Goal: Information Seeking & Learning: Check status

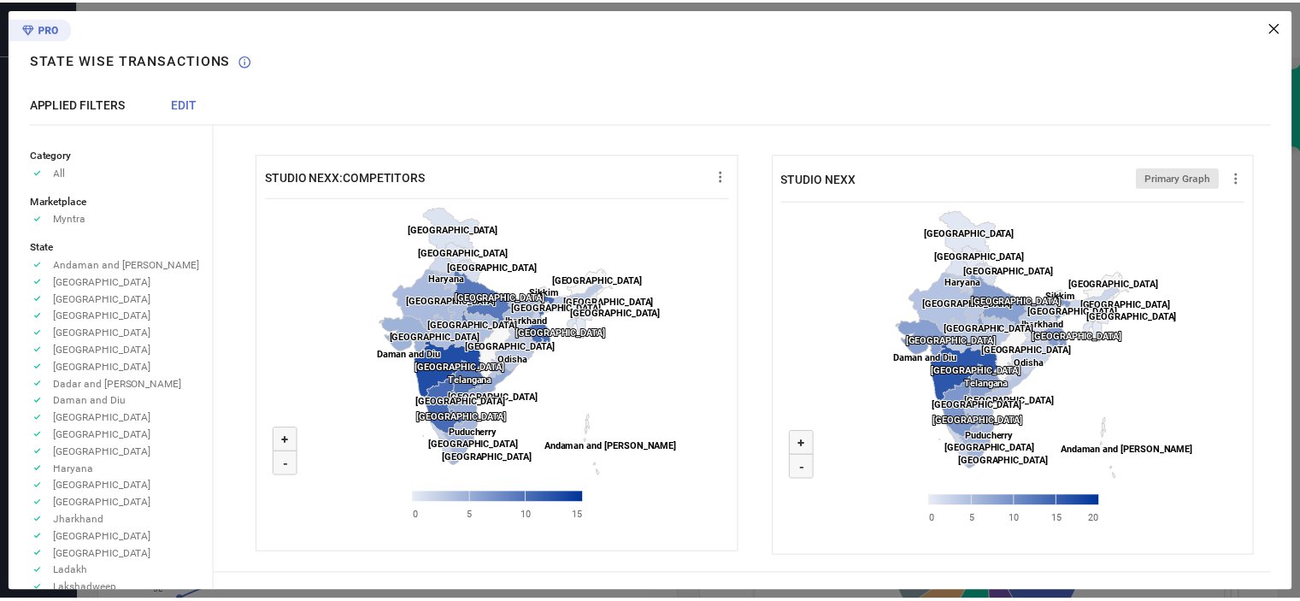
scroll to position [595, 0]
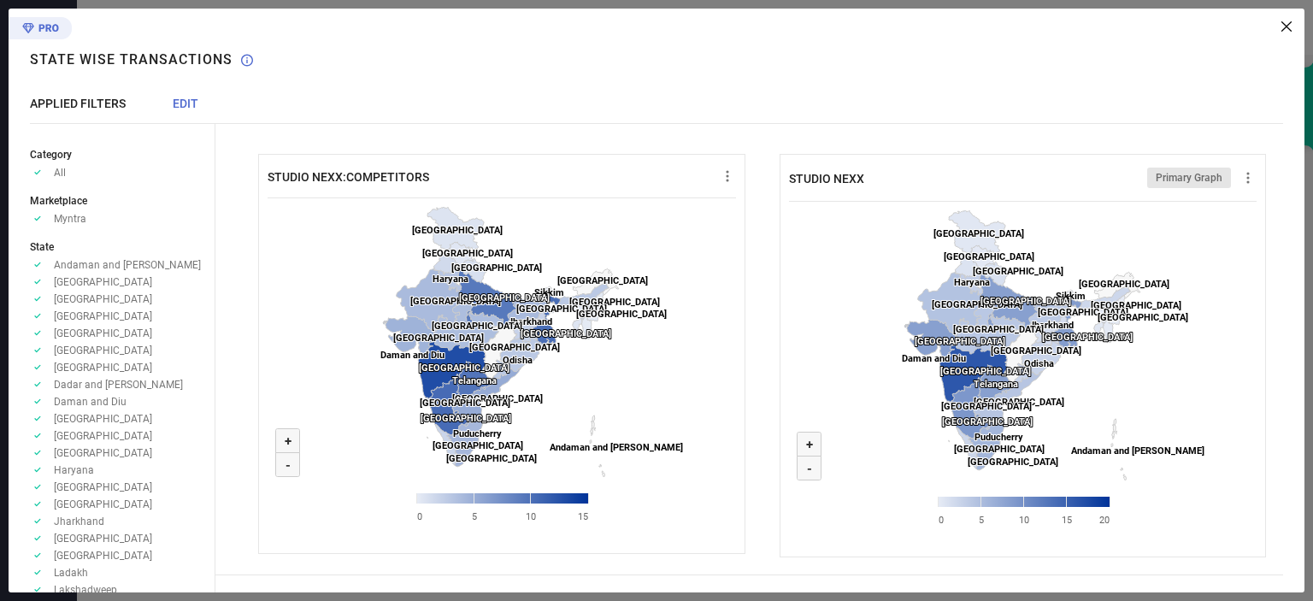
click at [1284, 24] on icon at bounding box center [1287, 26] width 10 height 10
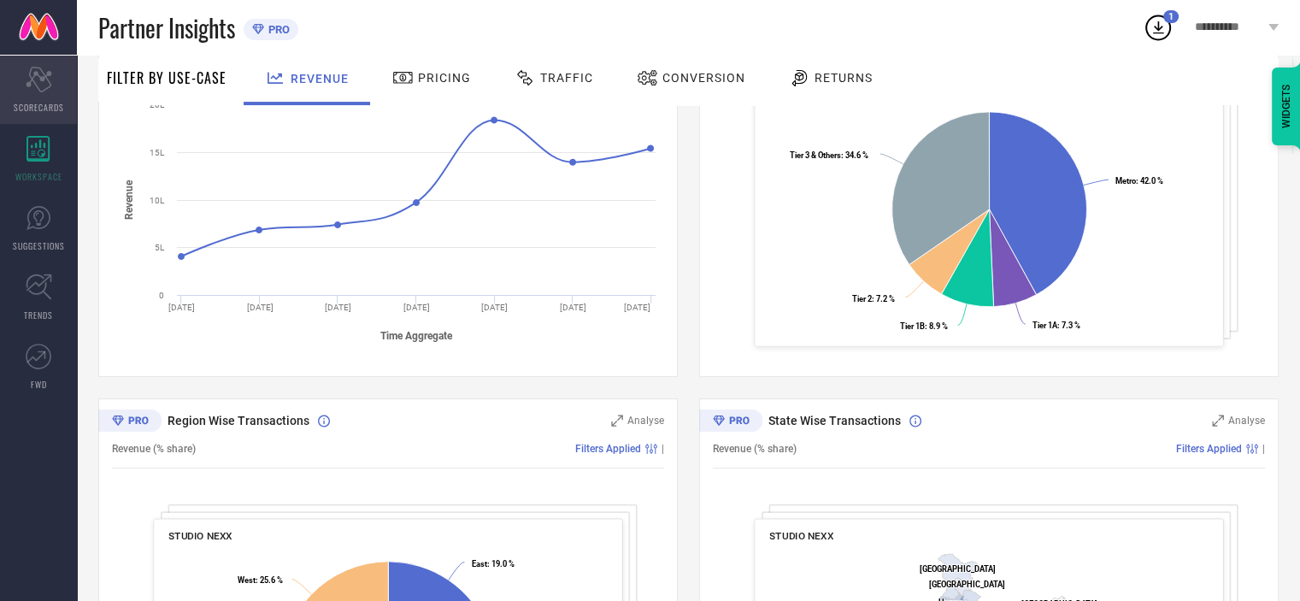
scroll to position [168, 0]
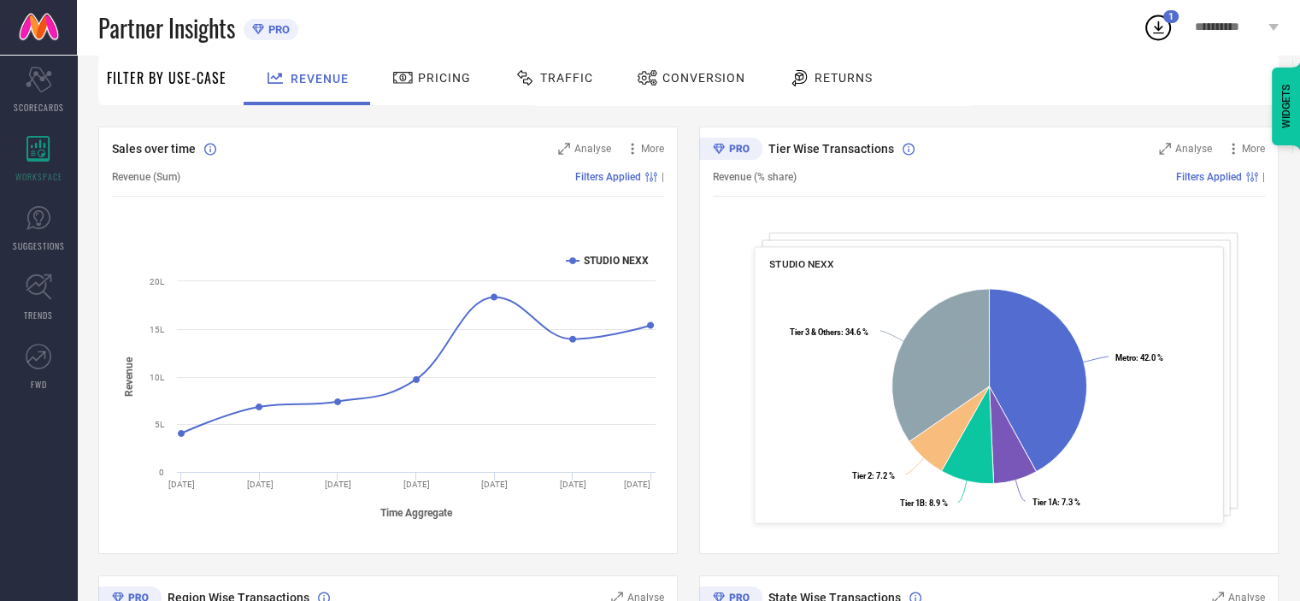
click at [35, 22] on link at bounding box center [38, 27] width 77 height 55
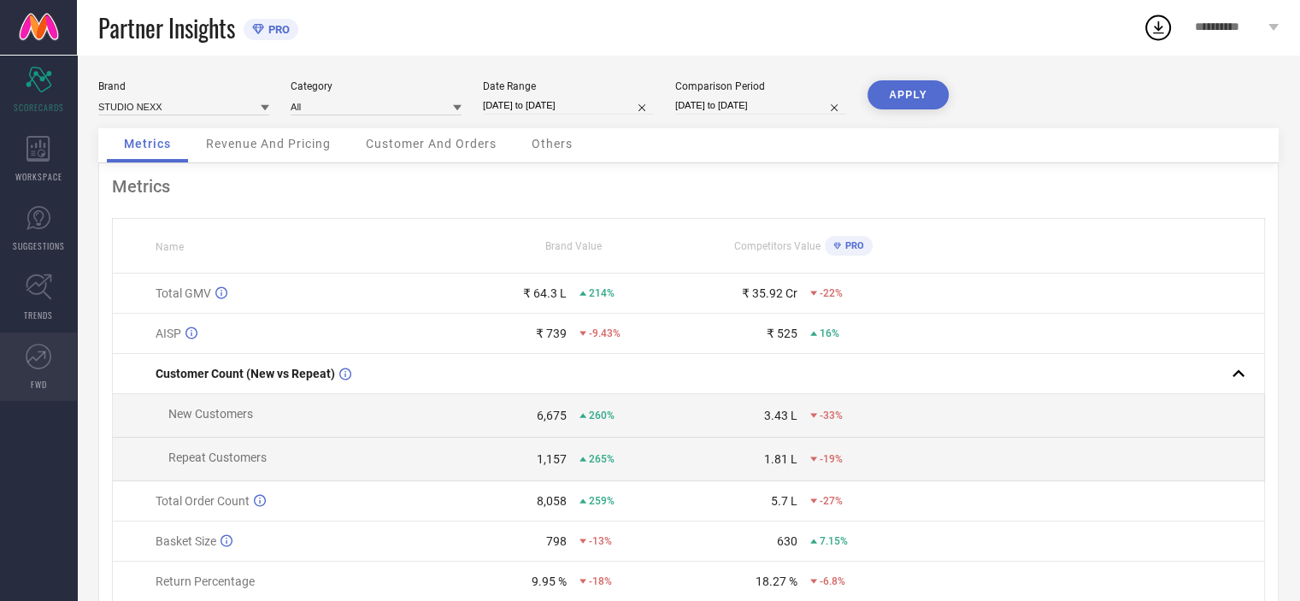
click at [51, 359] on link "FWD" at bounding box center [38, 367] width 77 height 68
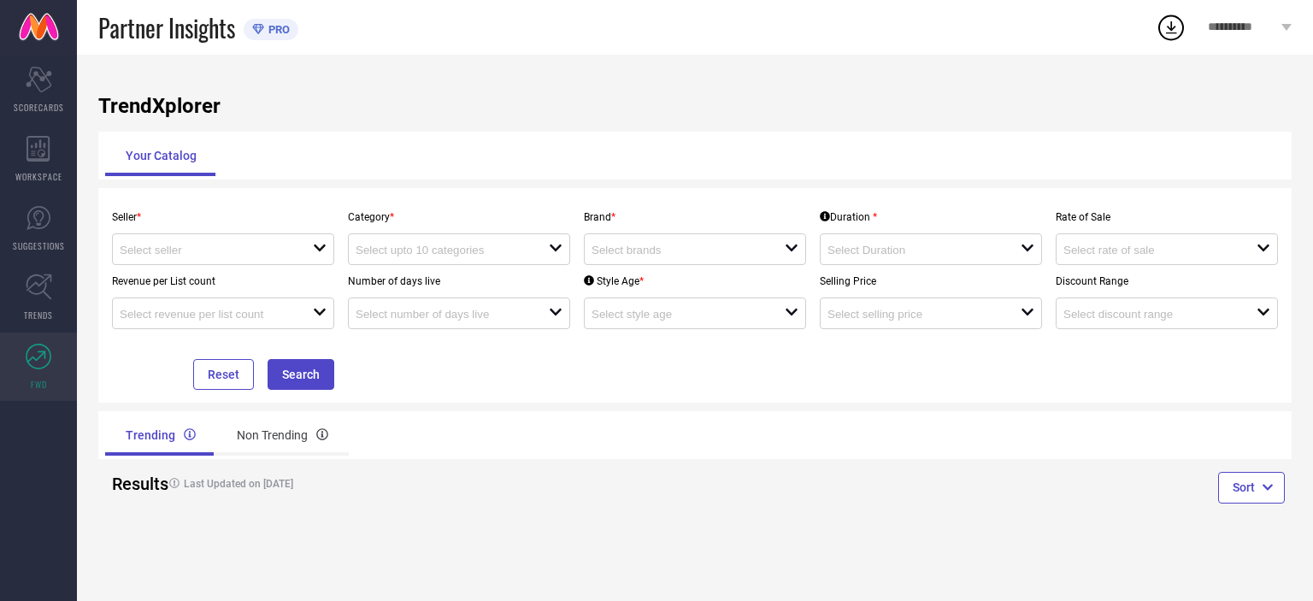
click at [256, 222] on p "Seller *" at bounding box center [223, 217] width 222 height 12
click at [222, 253] on input at bounding box center [207, 250] width 174 height 13
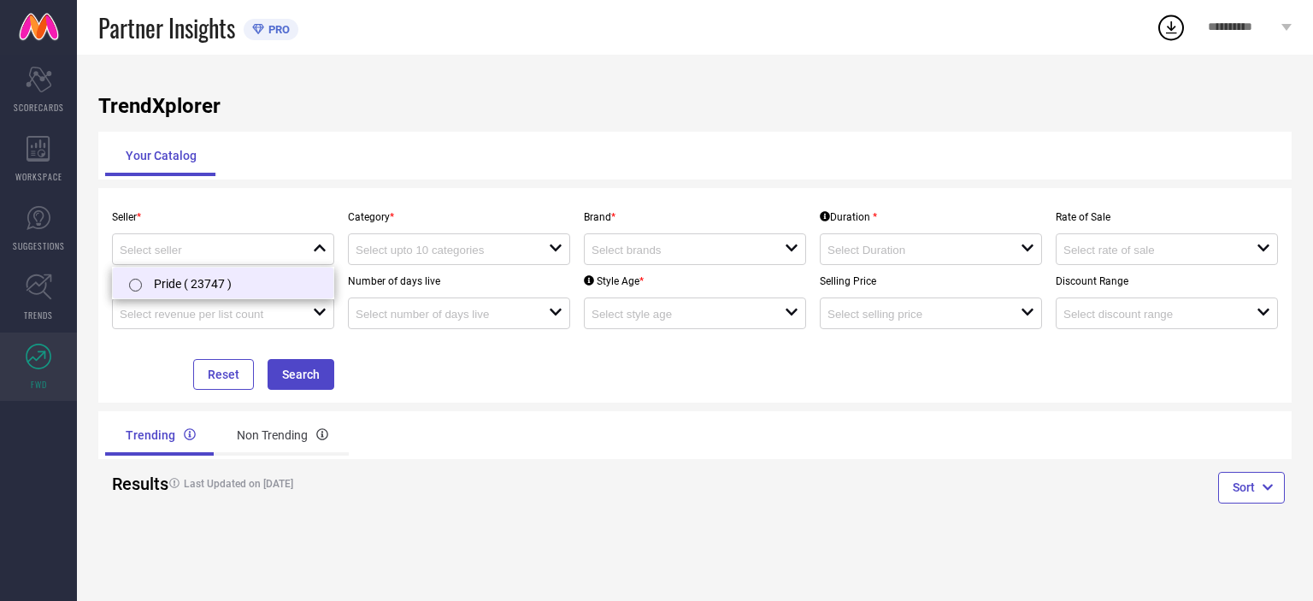
click at [141, 283] on label at bounding box center [135, 285] width 20 height 18
type input "Pride ( 23747 )"
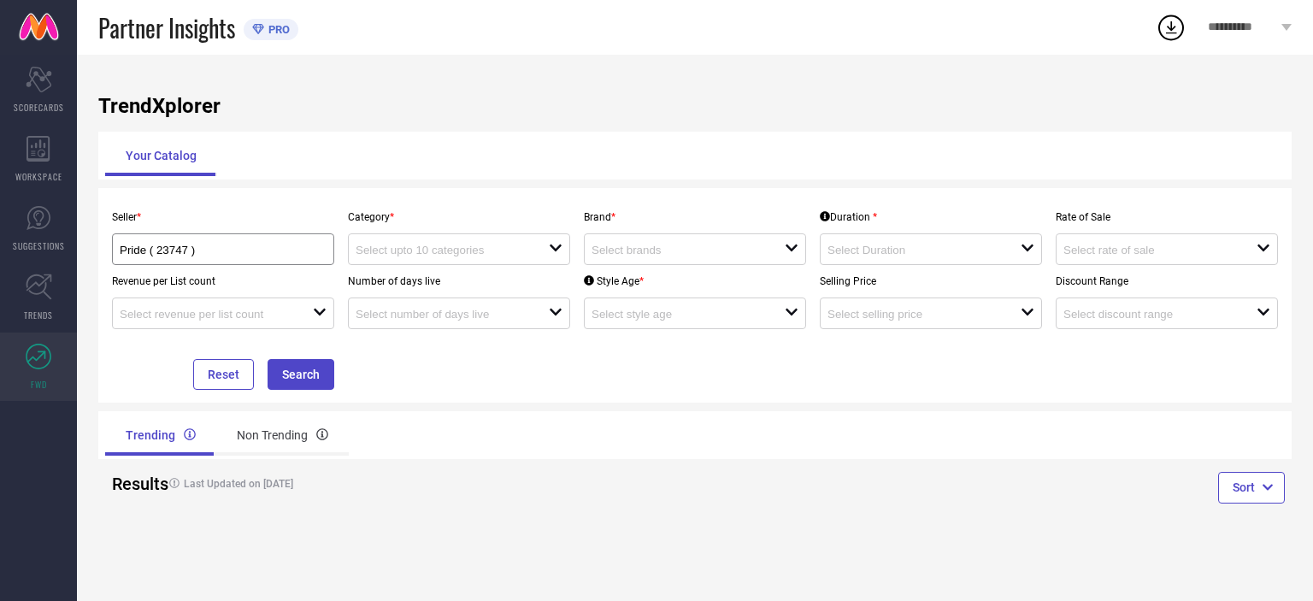
click at [264, 375] on div "Reset Search" at bounding box center [223, 359] width 236 height 61
click at [288, 376] on button "Search" at bounding box center [301, 374] width 67 height 31
click at [448, 256] on input at bounding box center [443, 250] width 174 height 13
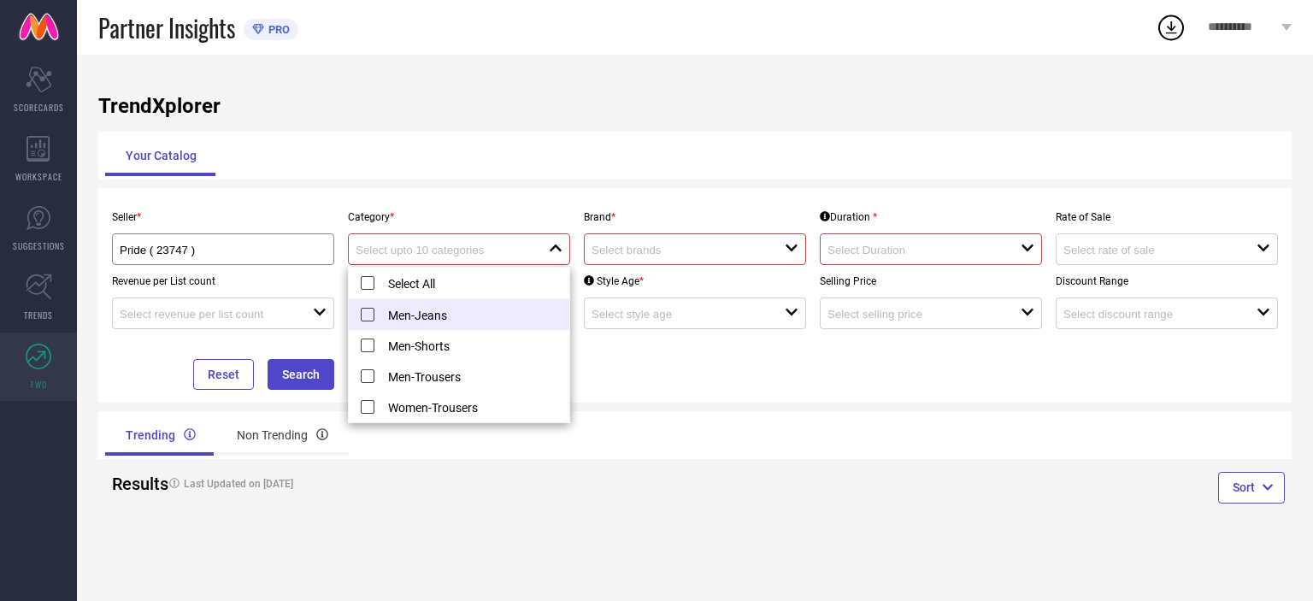
click at [363, 321] on li "Men-Jeans" at bounding box center [459, 314] width 221 height 31
type input "Men-Jeans"
click at [280, 396] on div "Seller * Pride ( 23747 ) Category * Men-Jeans reset Brand * loading options Dur…" at bounding box center [695, 295] width 1194 height 215
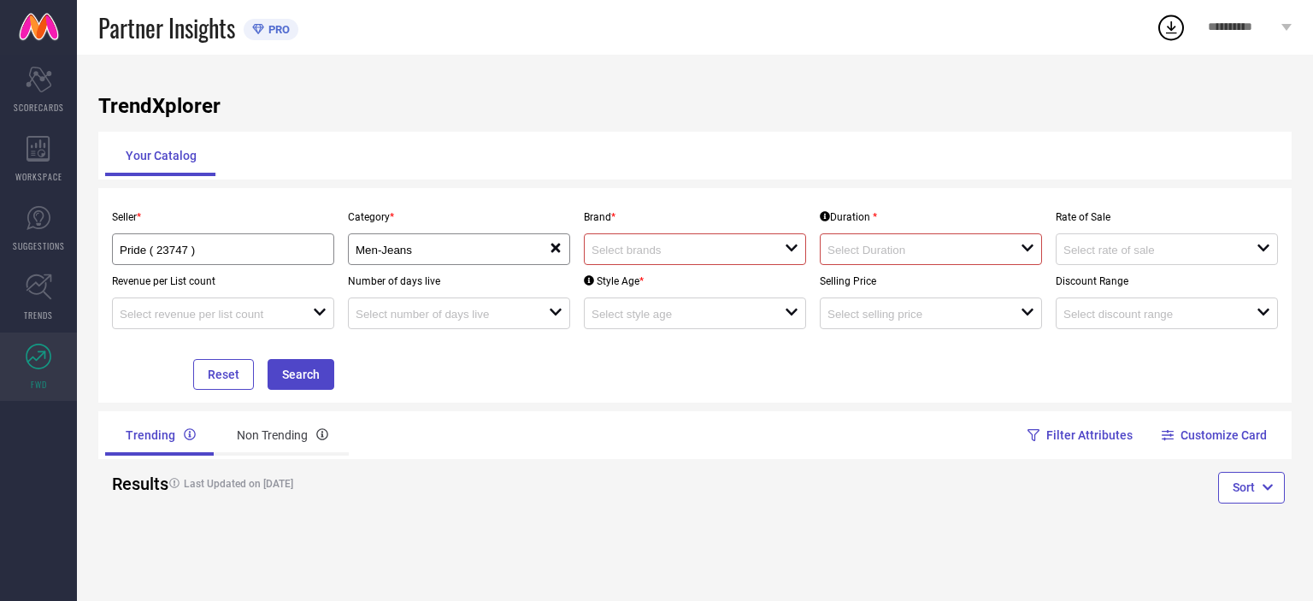
click at [722, 245] on div at bounding box center [688, 249] width 193 height 16
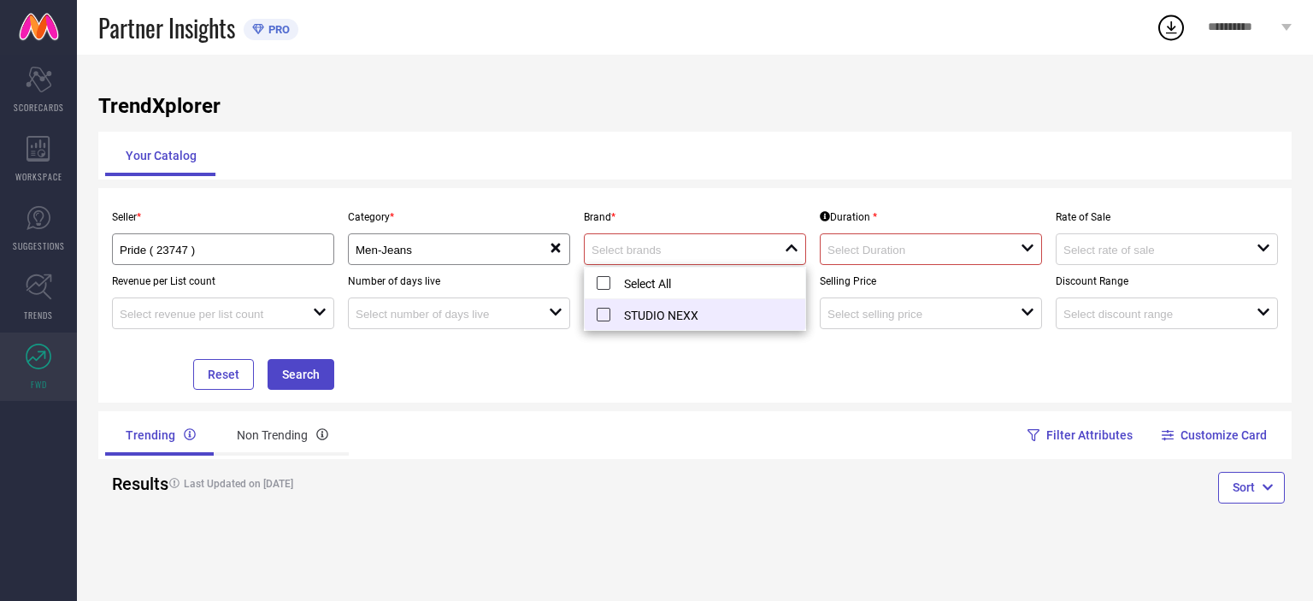
click at [588, 315] on li "STUDIO NEXX" at bounding box center [695, 314] width 221 height 31
type input "STUDIO NEXX"
click at [840, 248] on input at bounding box center [915, 250] width 174 height 13
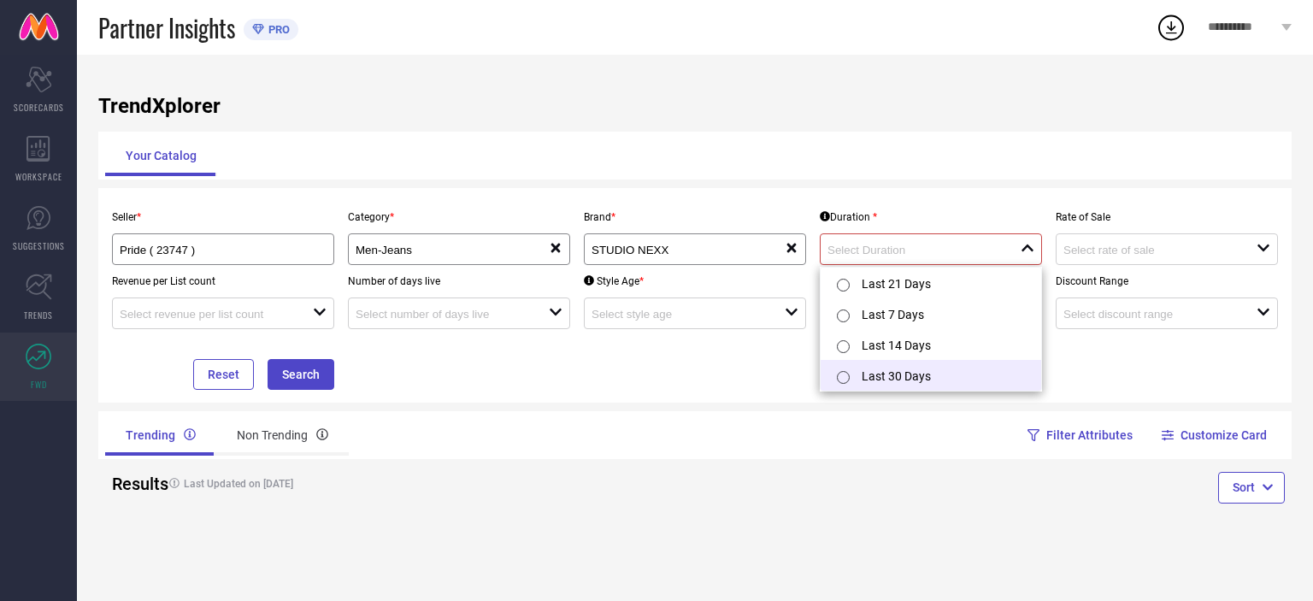
click at [838, 374] on input "radio" at bounding box center [843, 377] width 13 height 13
type input "Last 30 Days"
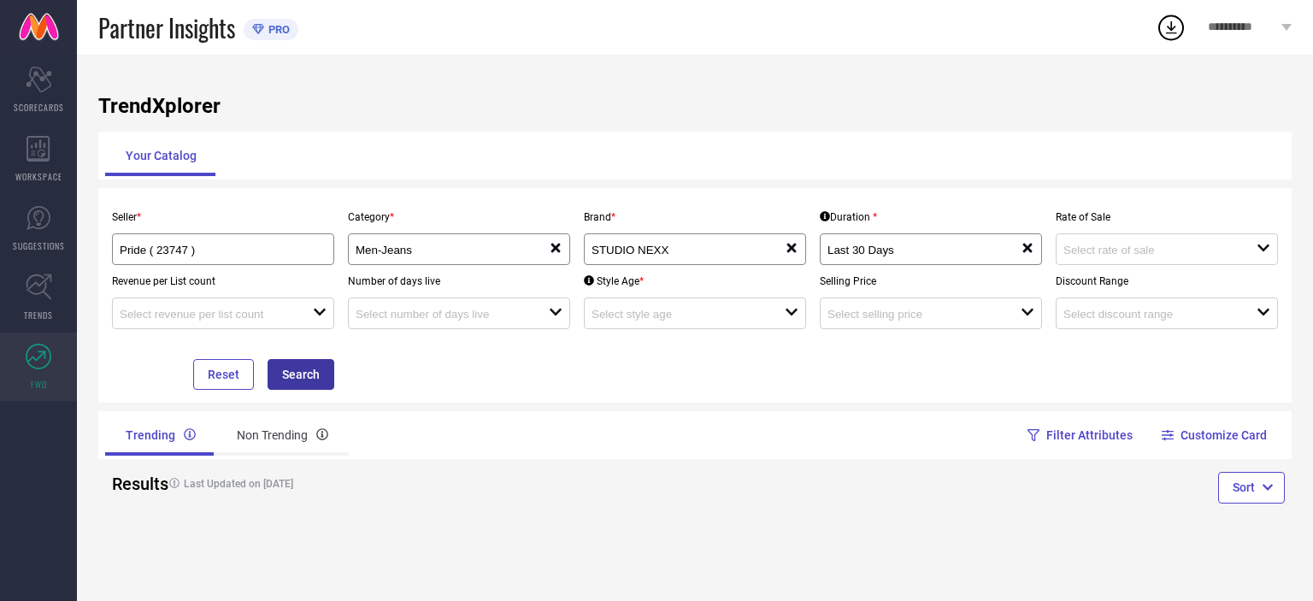
click at [325, 378] on button "Search" at bounding box center [301, 374] width 67 height 31
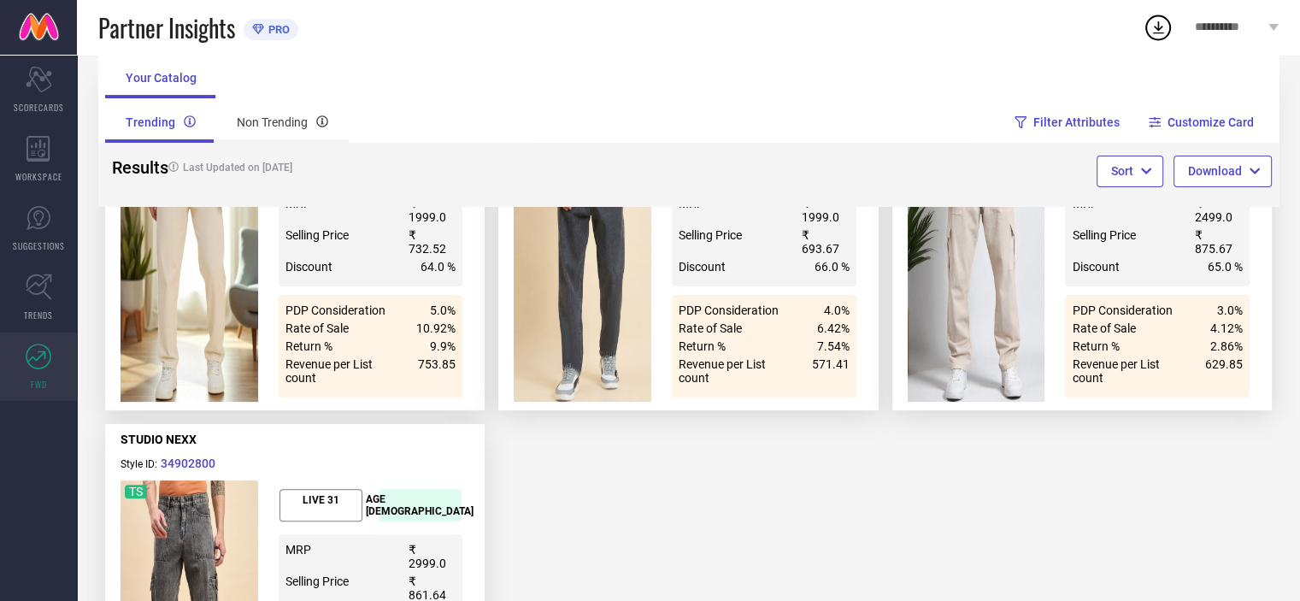
scroll to position [580, 0]
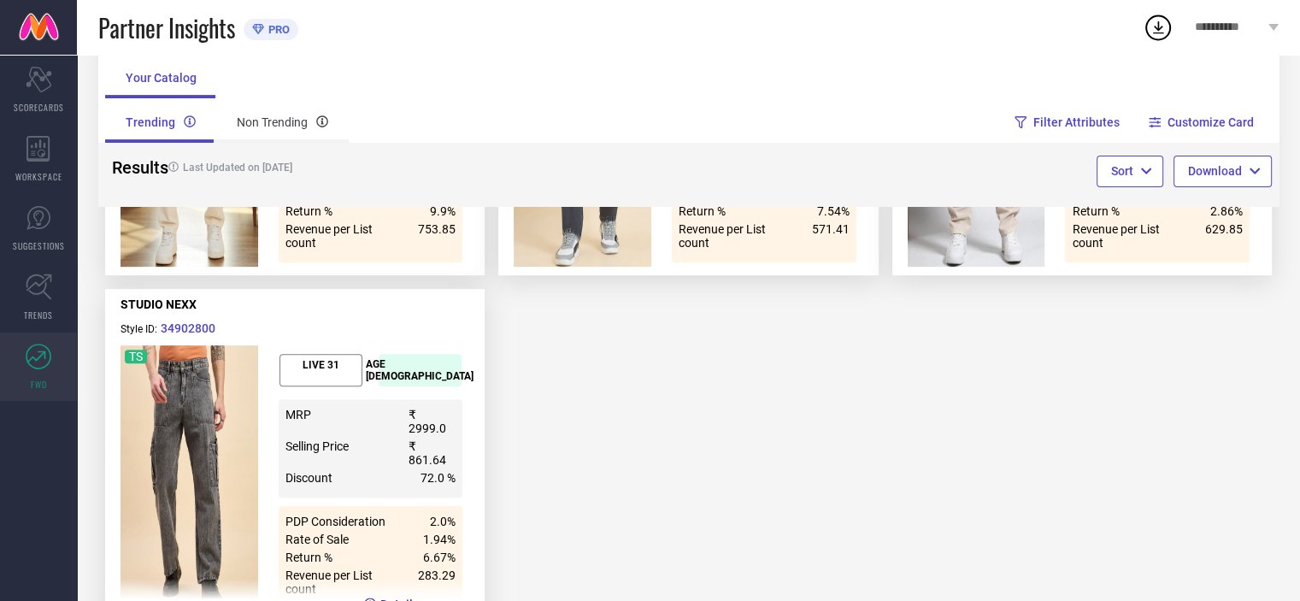
click at [378, 596] on button "Details" at bounding box center [391, 604] width 56 height 17
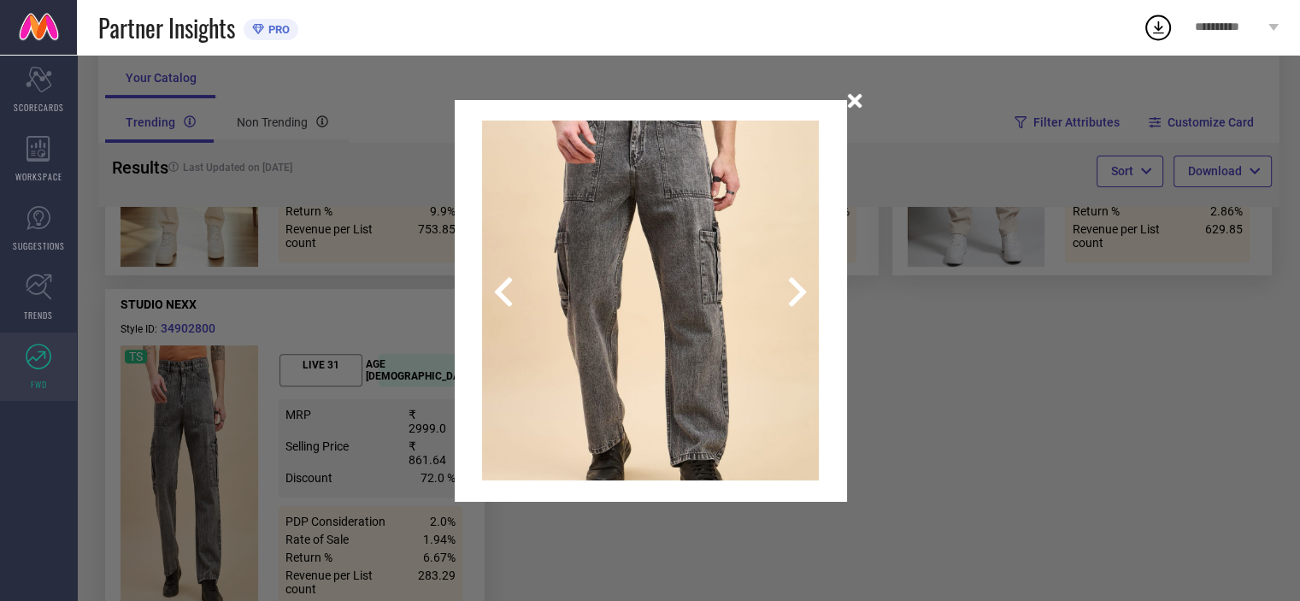
scroll to position [103, 0]
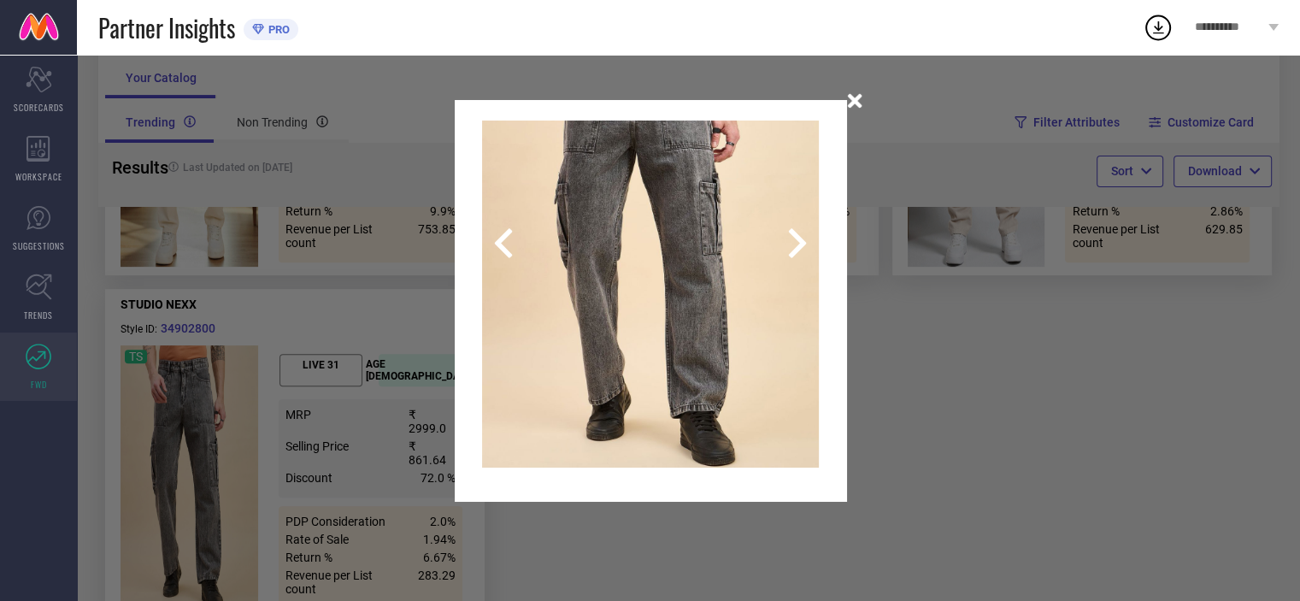
click at [863, 97] on icon "button" at bounding box center [855, 101] width 21 height 21
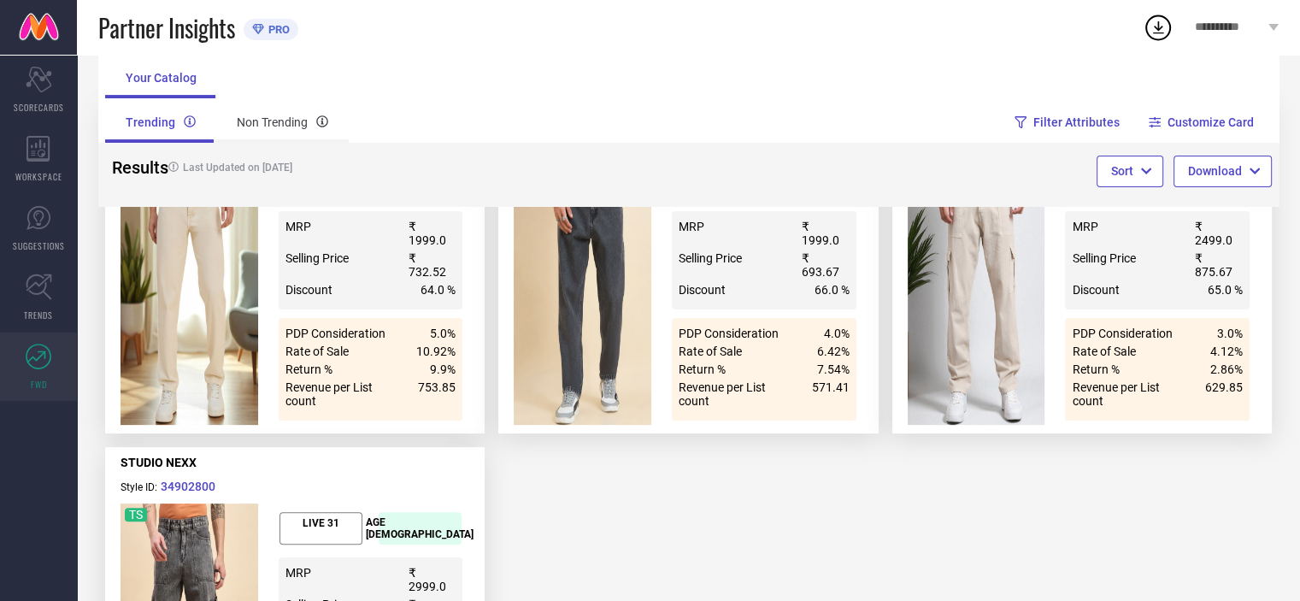
scroll to position [238, 0]
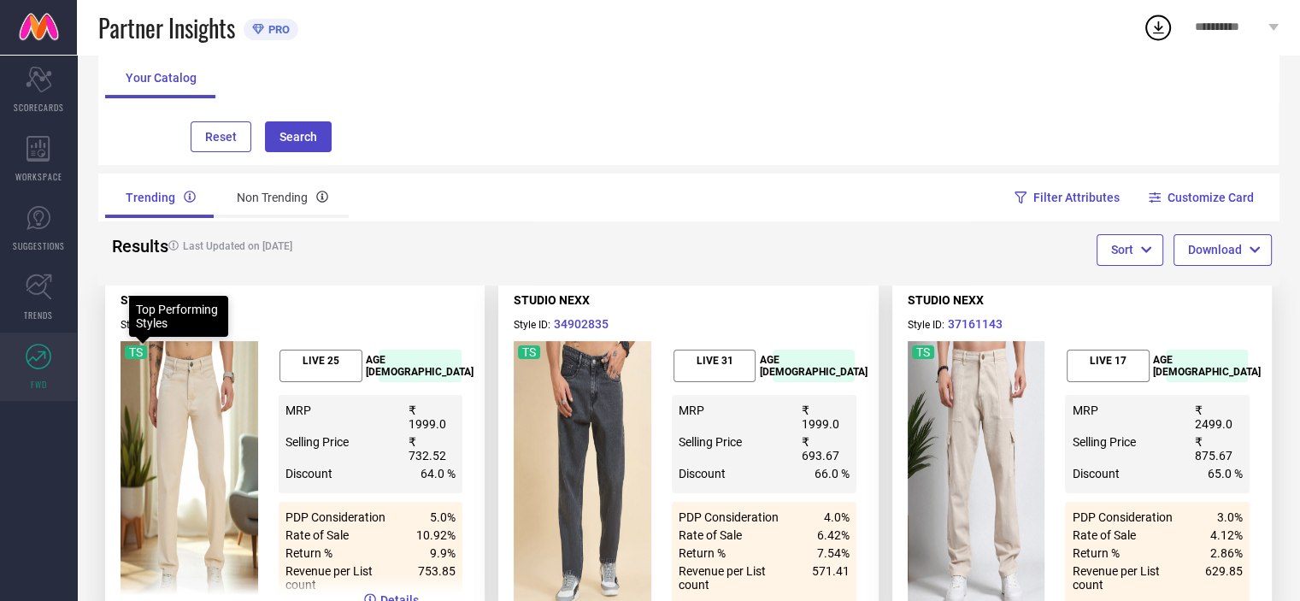
click at [138, 352] on div "TS" at bounding box center [136, 352] width 14 height 14
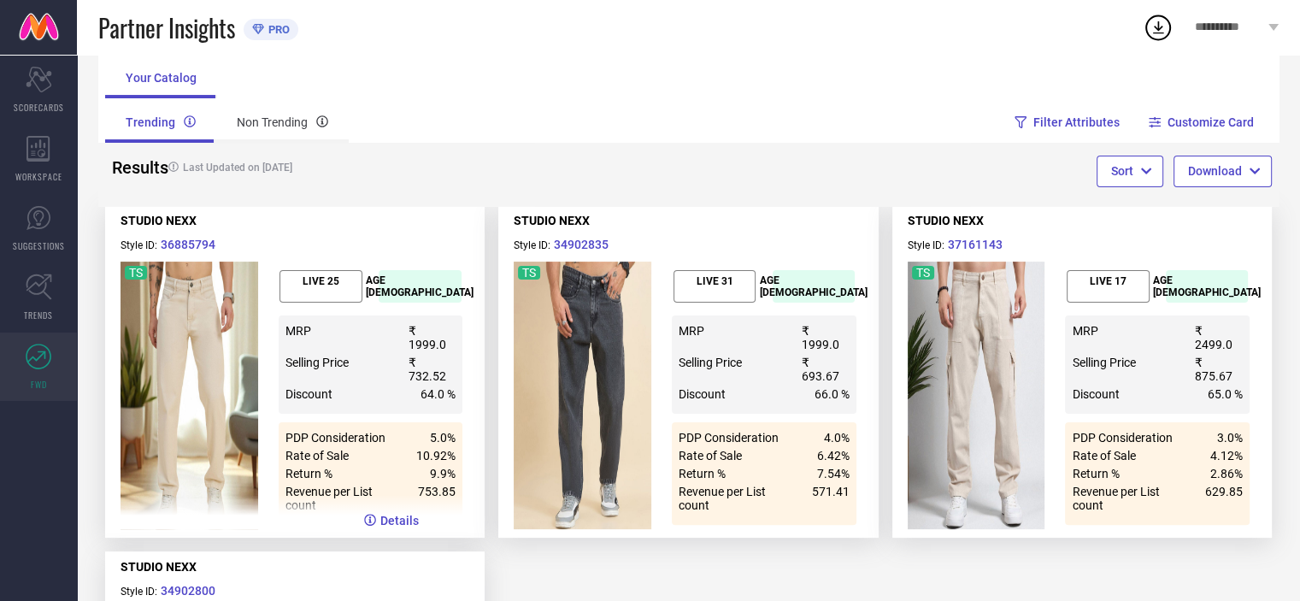
scroll to position [323, 0]
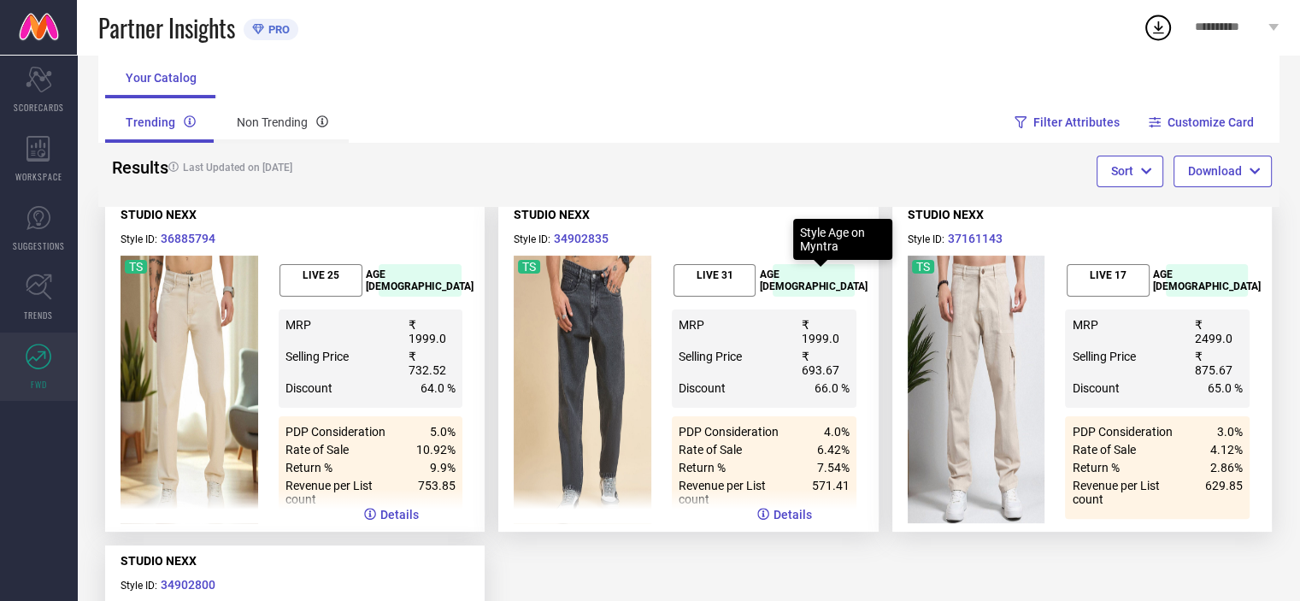
click at [817, 278] on p "AGE [DEMOGRAPHIC_DATA]" at bounding box center [814, 280] width 108 height 24
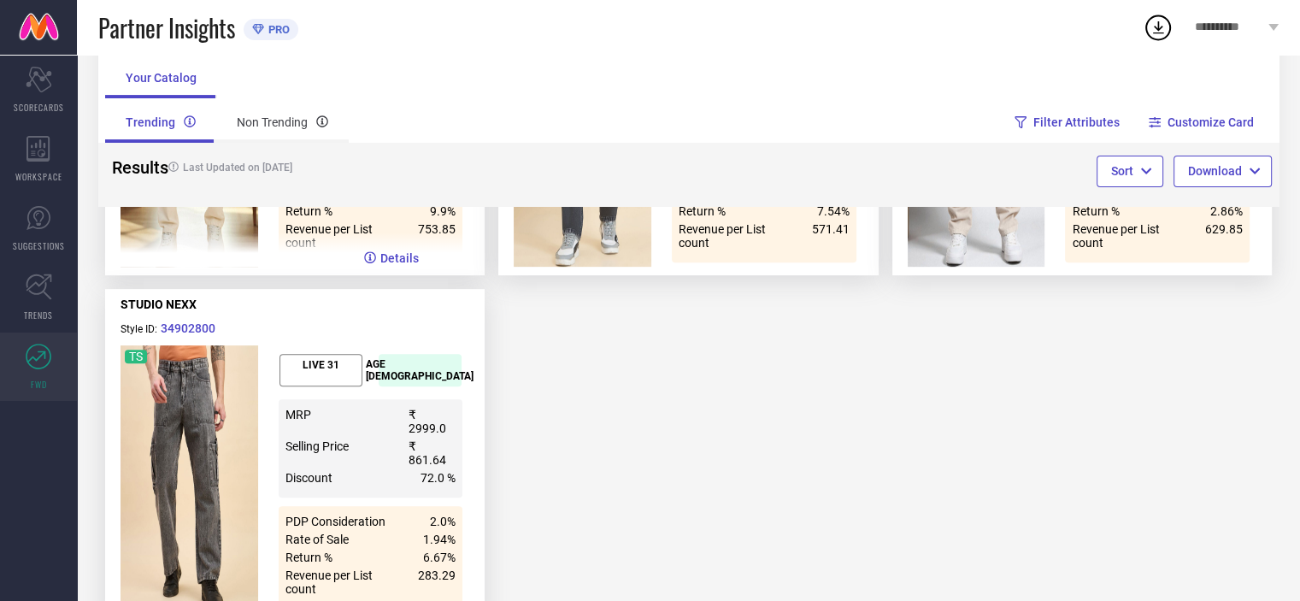
scroll to position [238, 0]
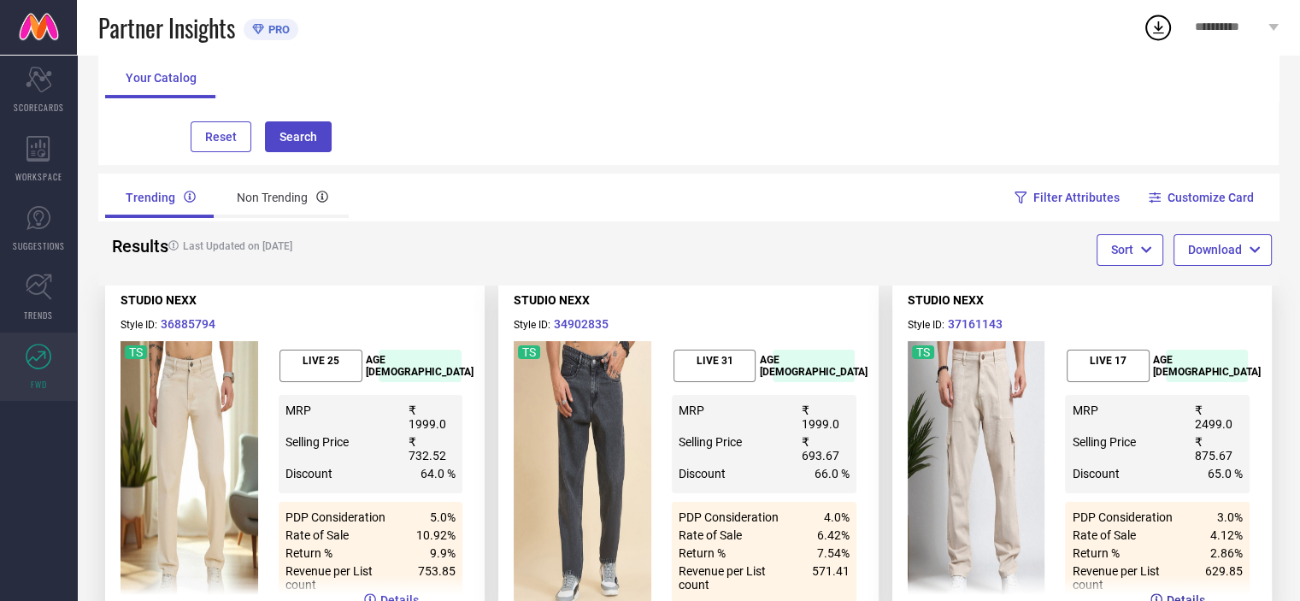
click at [1176, 592] on button "Details" at bounding box center [1178, 600] width 56 height 17
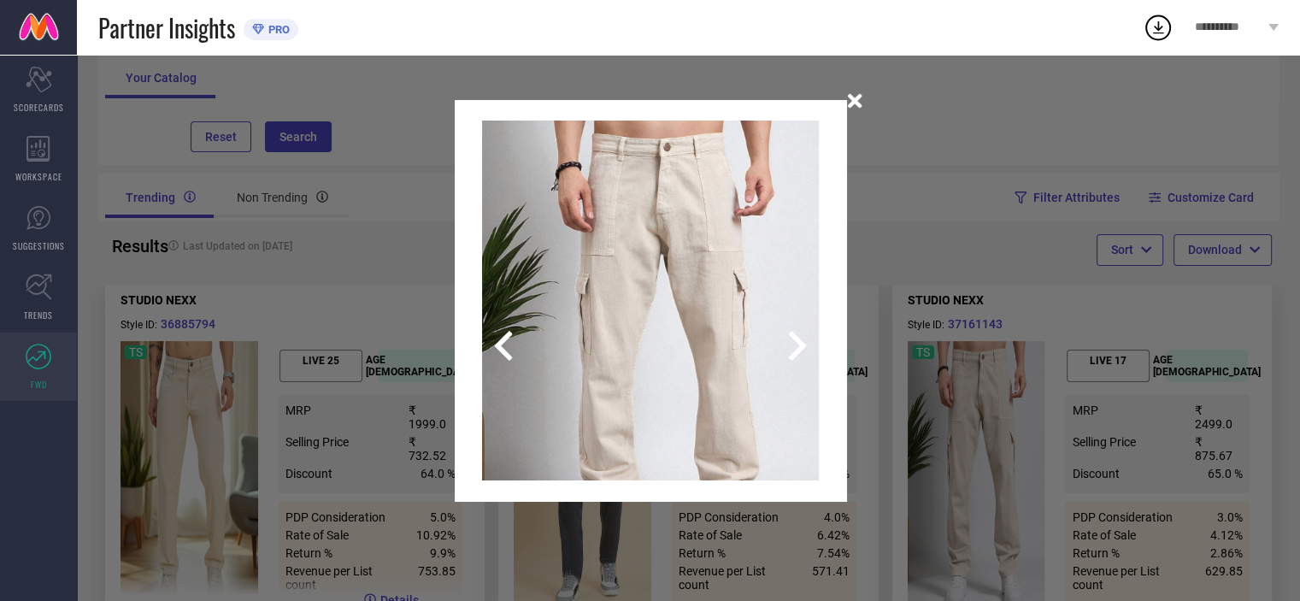
click at [857, 100] on icon "button" at bounding box center [855, 101] width 21 height 21
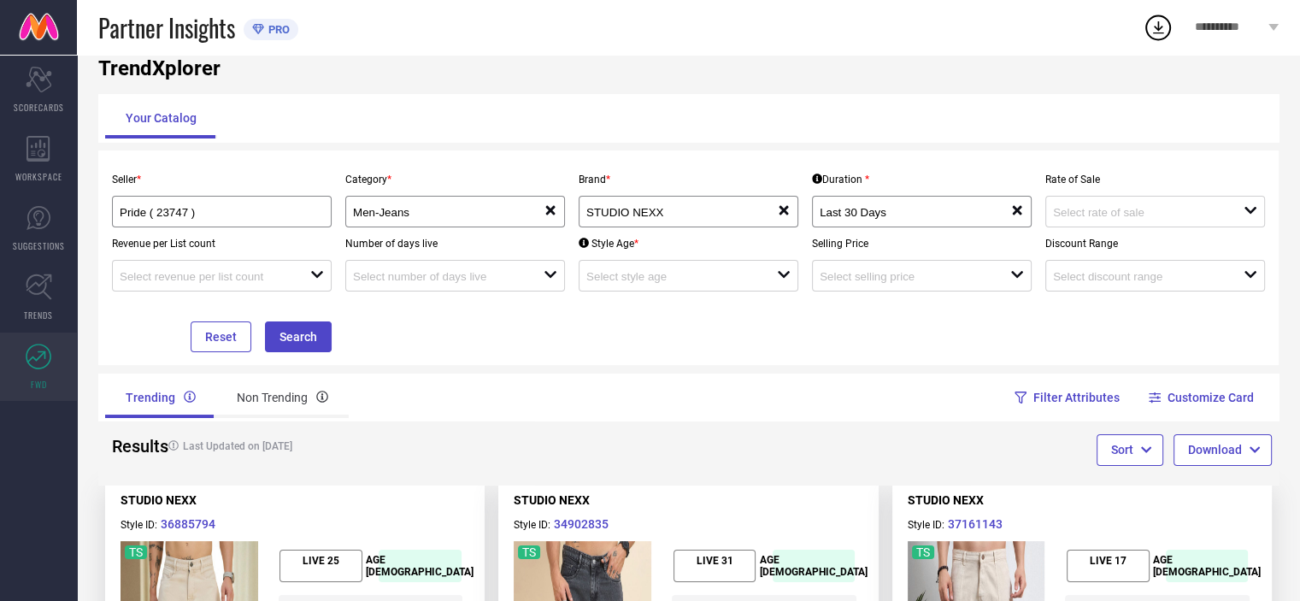
scroll to position [0, 0]
